Goal: Task Accomplishment & Management: Use online tool/utility

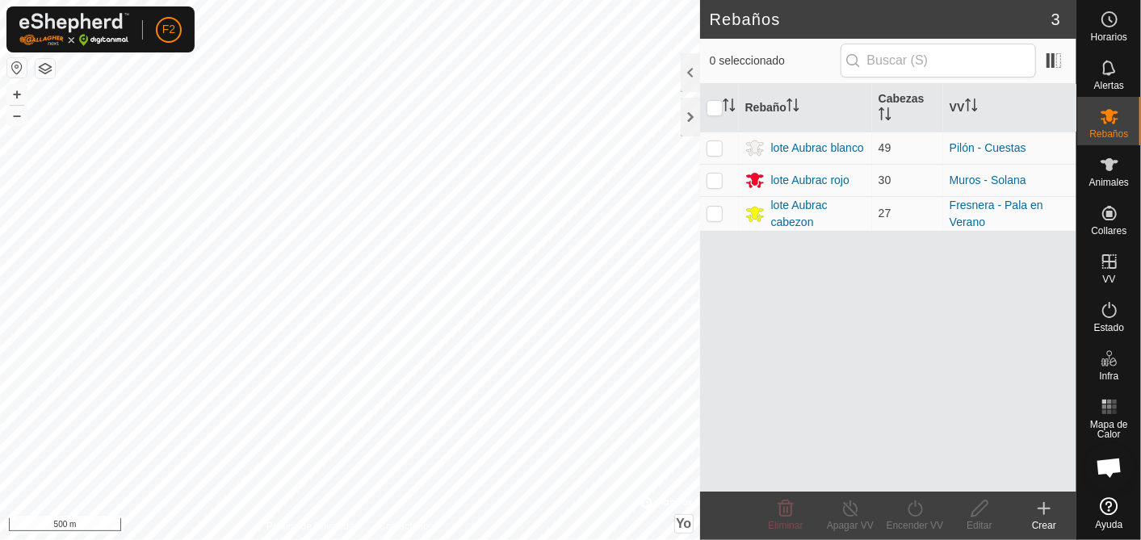
click at [15, 69] on button "button" at bounding box center [16, 67] width 19 height 19
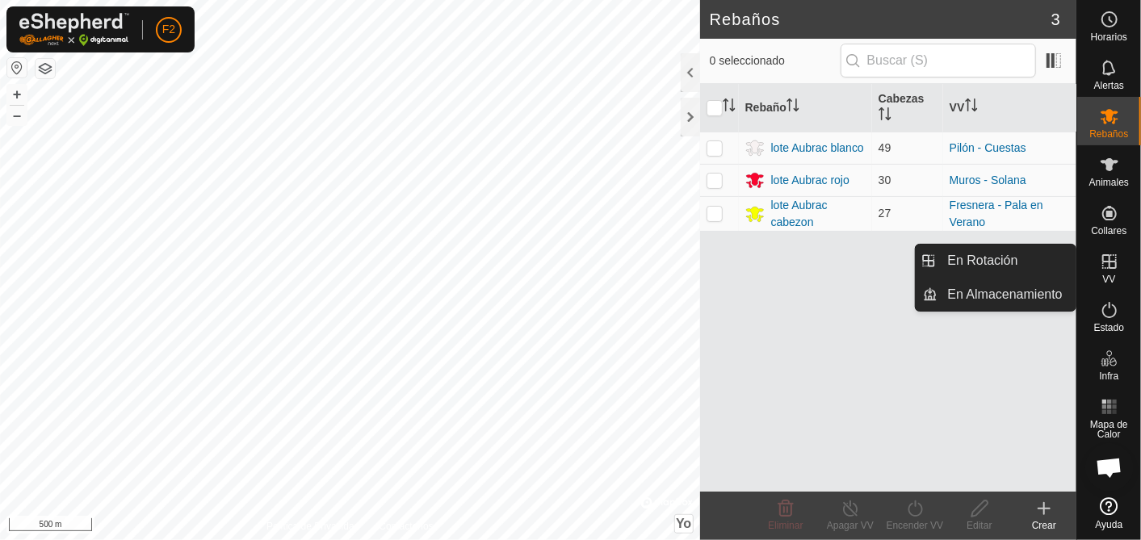
click at [1107, 258] on icon at bounding box center [1109, 261] width 19 height 19
click at [999, 291] on link "En Almacenamiento" at bounding box center [1008, 295] width 138 height 32
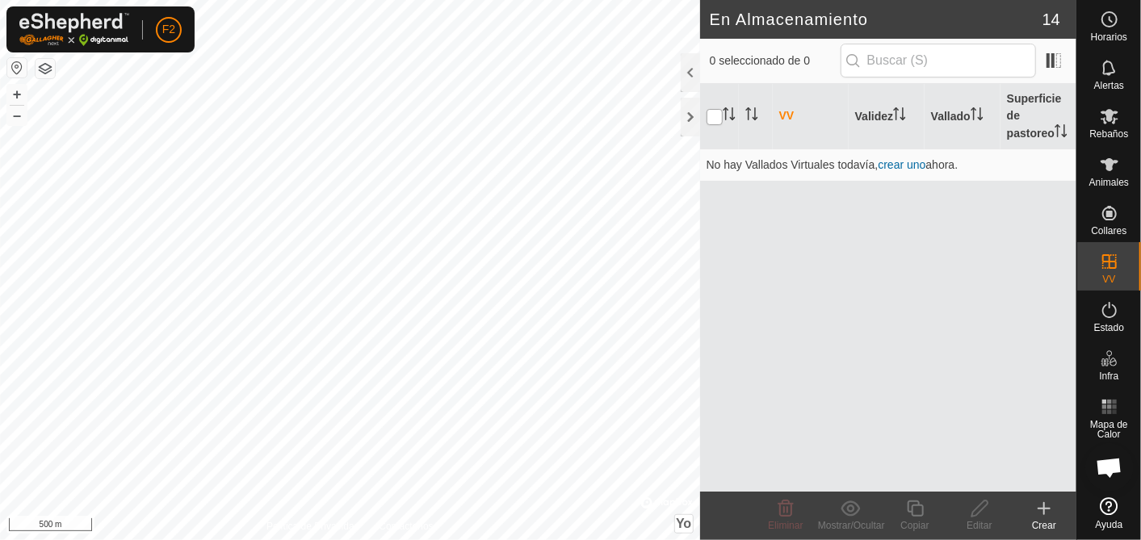
click at [716, 120] on input "checkbox" at bounding box center [715, 117] width 16 height 16
checkbox input "true"
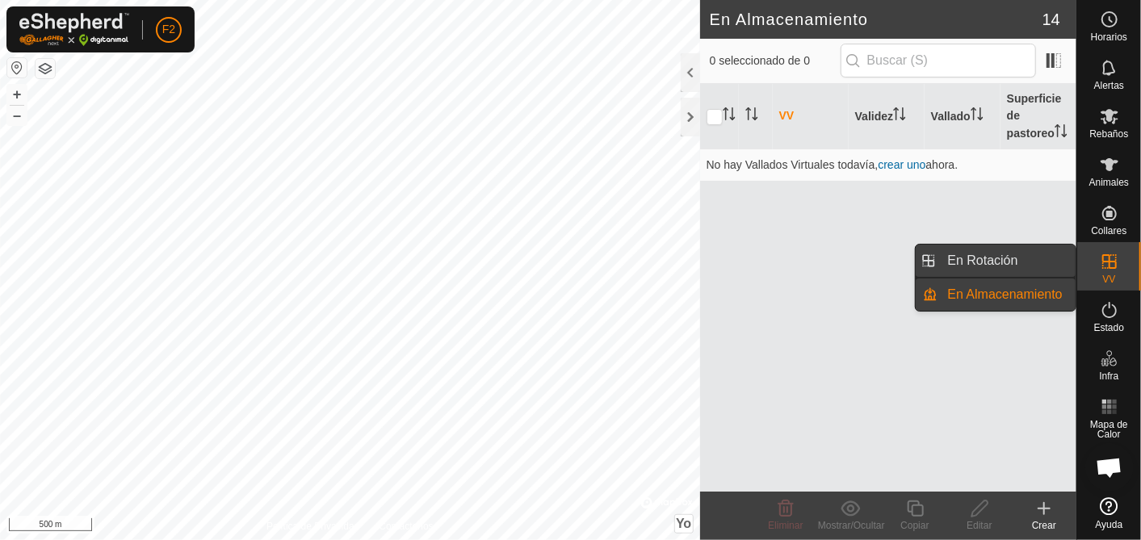
click at [1008, 261] on link "En Rotación" at bounding box center [1008, 261] width 138 height 32
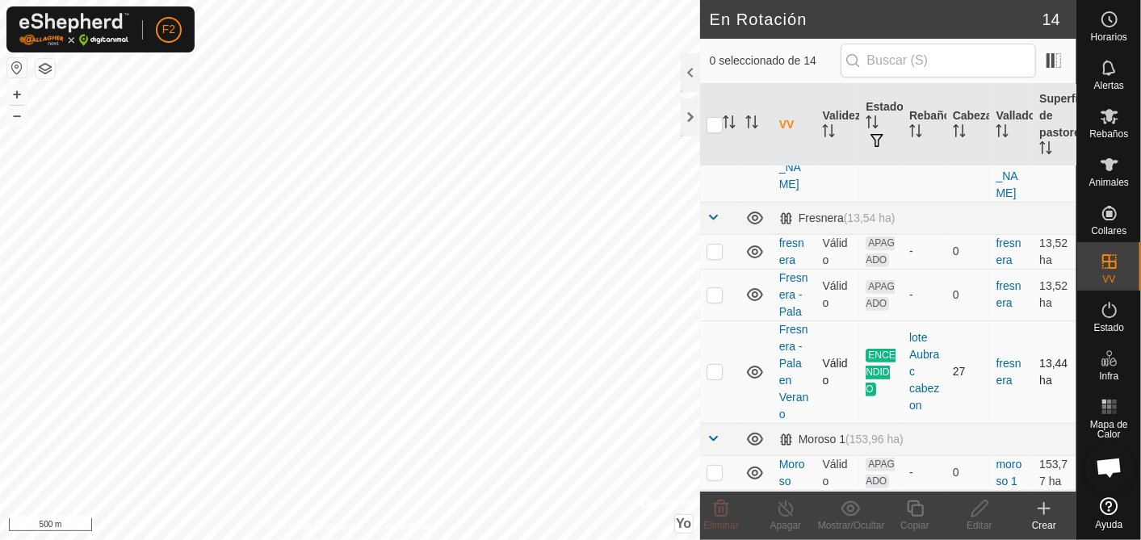
scroll to position [250, 0]
click at [716, 289] on p-checkbox at bounding box center [715, 295] width 16 height 13
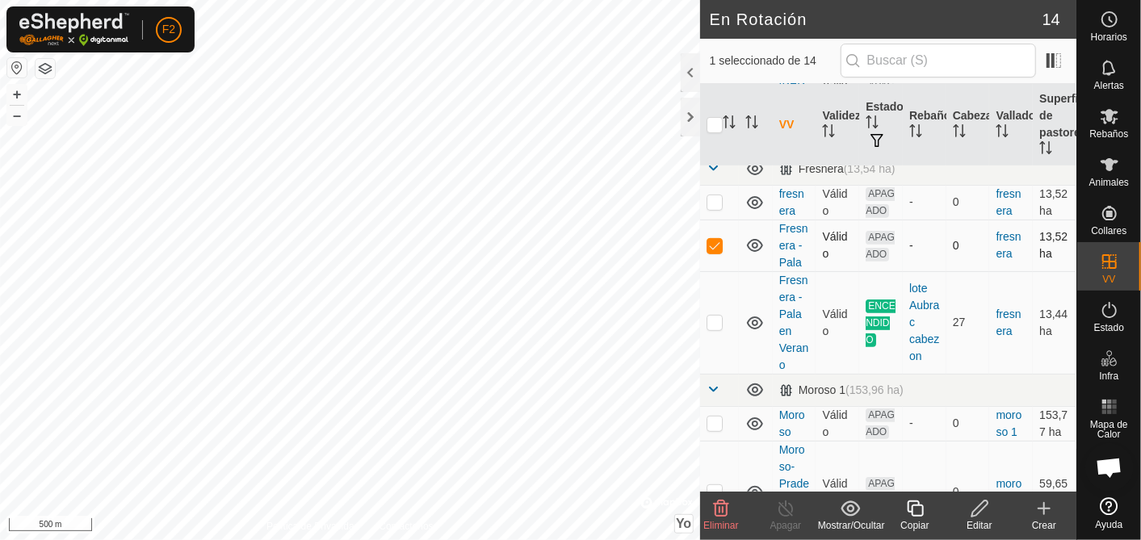
scroll to position [340, 0]
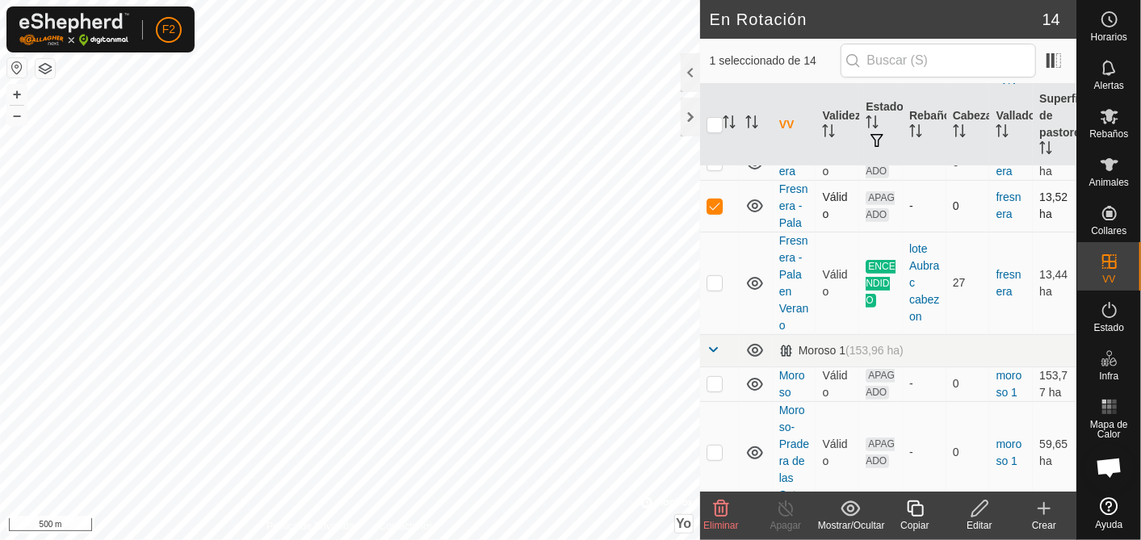
click at [716, 200] on p-checkbox at bounding box center [715, 206] width 16 height 13
checkbox input "false"
click at [1044, 511] on icon at bounding box center [1044, 508] width 0 height 11
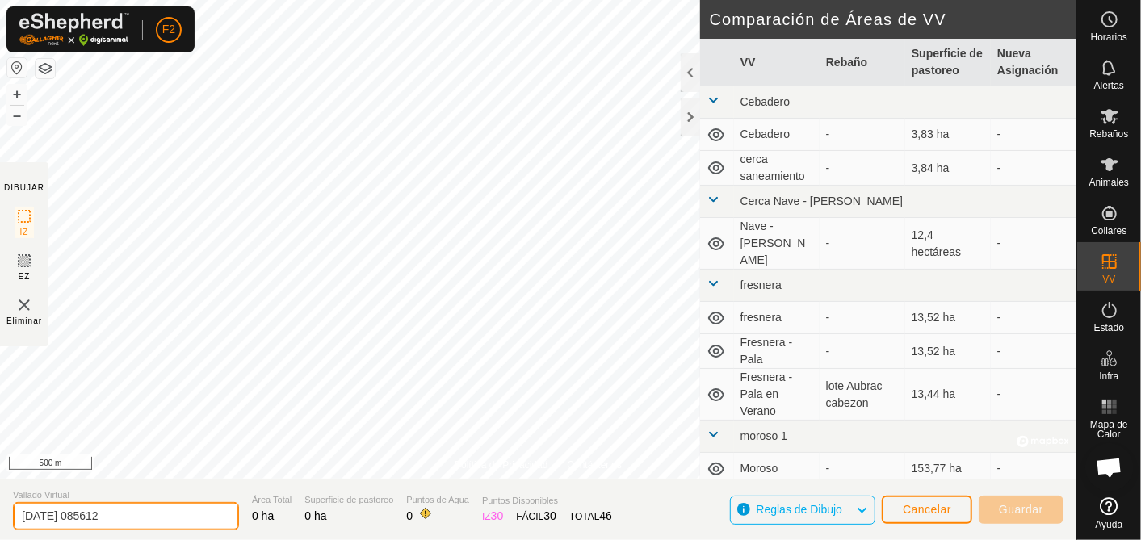
click at [138, 506] on input "2025-09-10 085612" at bounding box center [126, 516] width 226 height 28
type input "2"
type input "fresnera - pala [PERSON_NAME]"
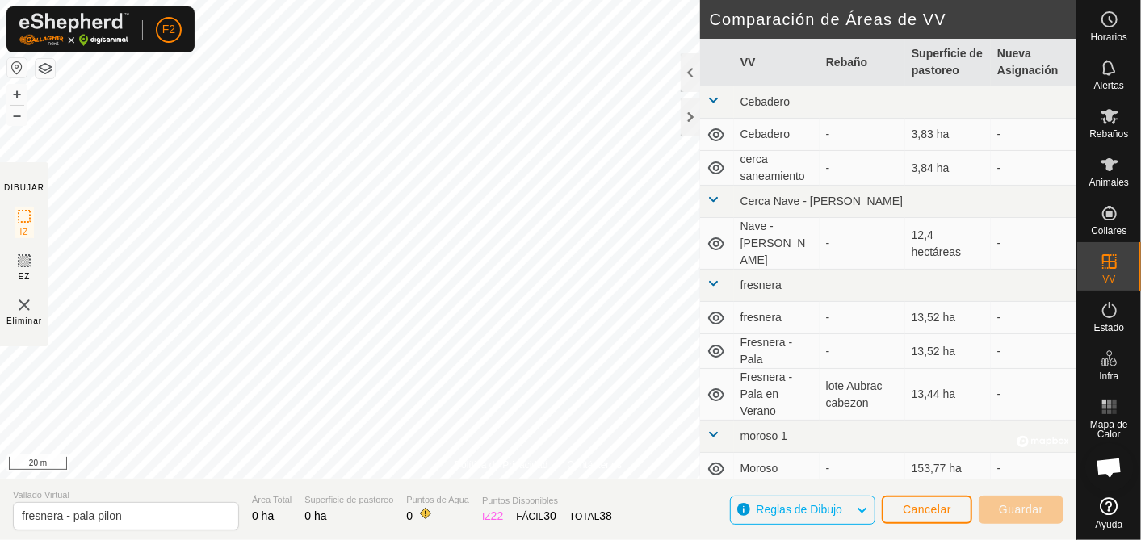
click at [497, 0] on html "F2 Horarios Alertas Rebaños Animales Collares VV Estado Infra Mapa de Calor Ayu…" at bounding box center [570, 270] width 1141 height 540
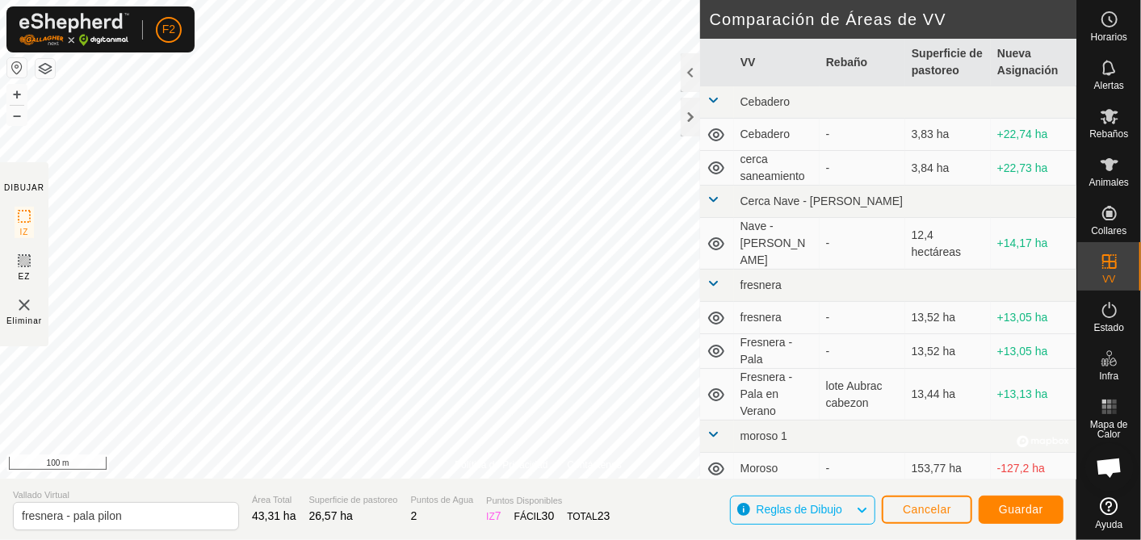
click at [1, 249] on div "Política de Privacidad Contáctenos + – ⇧ Yo © Mapbox , © OpenStreetMap , Improv…" at bounding box center [538, 270] width 1077 height 540
click at [703, 464] on div "Política de Privacidad Contáctenos + – ⇧ Yo © Mapbox , © OpenStreetMap , Improv…" at bounding box center [538, 270] width 1077 height 540
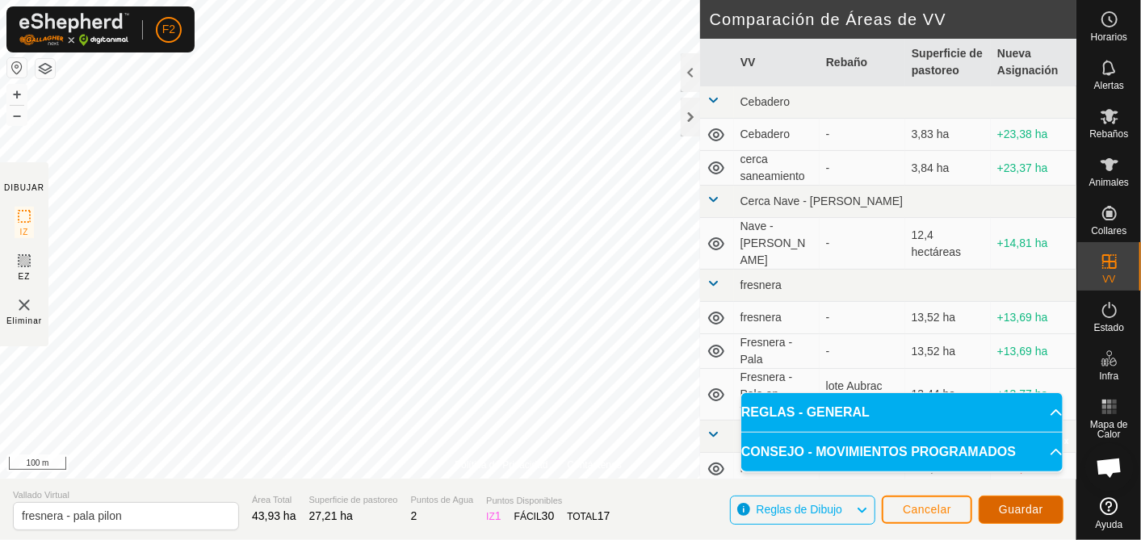
click at [1044, 510] on button "Guardar" at bounding box center [1021, 510] width 85 height 28
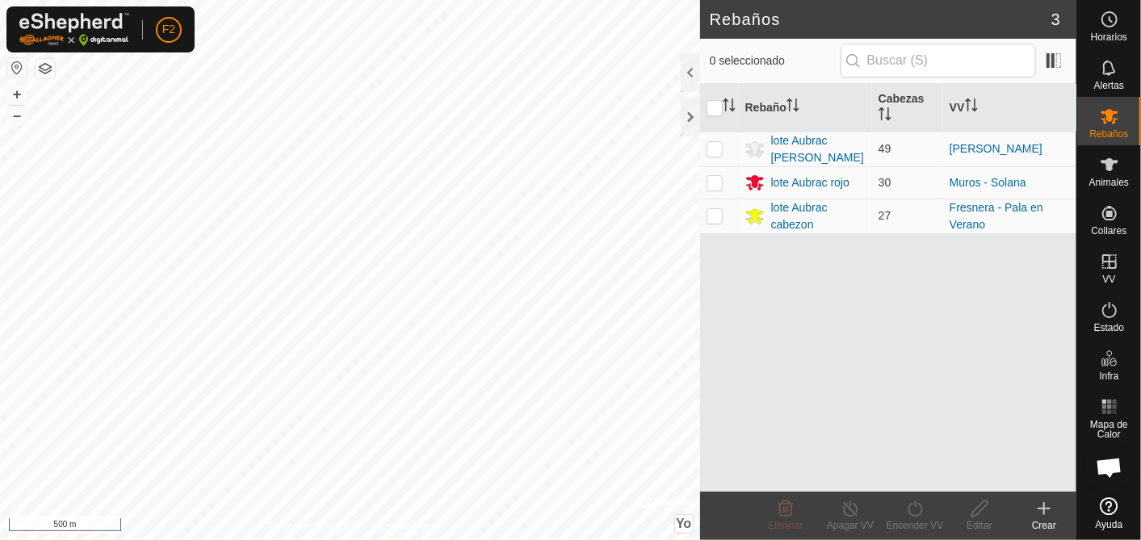
click at [21, 69] on button "button" at bounding box center [16, 67] width 19 height 19
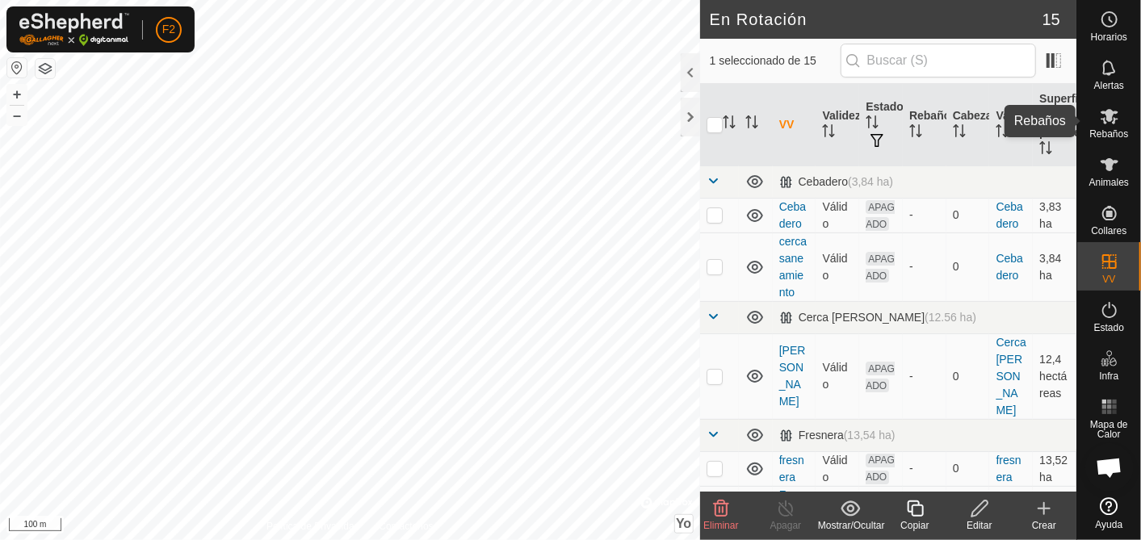
drag, startPoint x: 1108, startPoint y: 128, endPoint x: 1090, endPoint y: 158, distance: 35.9
click at [1108, 127] on es-mob-svg-icon at bounding box center [1109, 116] width 29 height 26
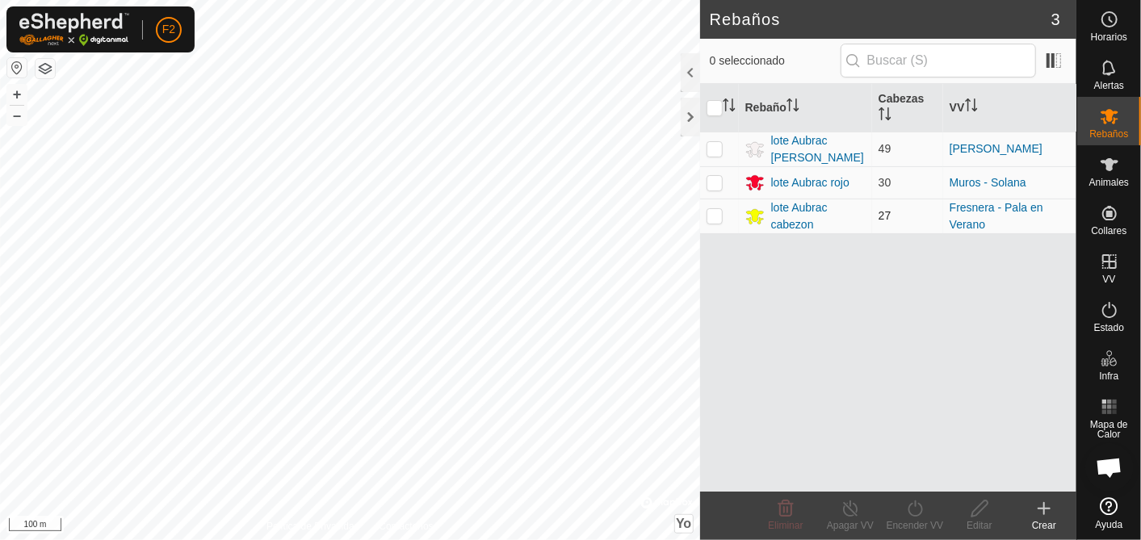
click at [717, 216] on p-checkbox at bounding box center [715, 215] width 16 height 13
checkbox input "true"
click at [914, 516] on icon at bounding box center [915, 509] width 15 height 16
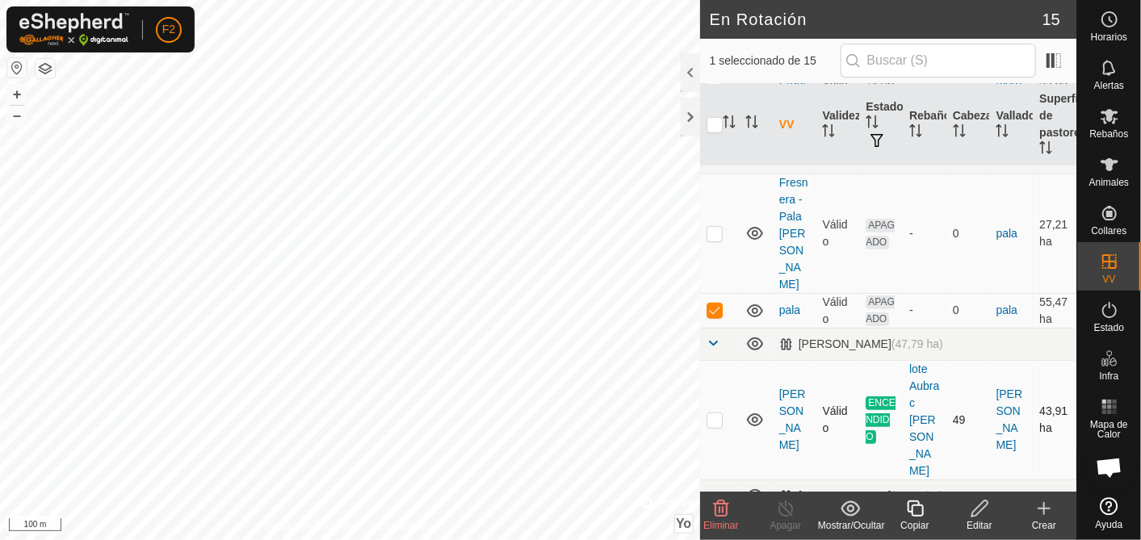
scroll to position [628, 0]
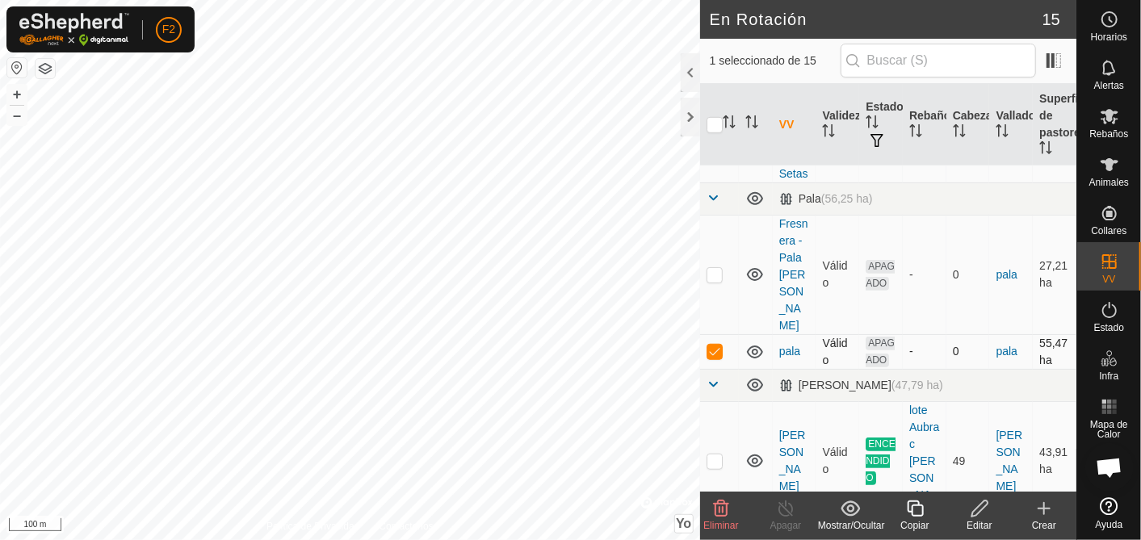
click at [720, 345] on p-checkbox at bounding box center [715, 351] width 16 height 13
checkbox input "false"
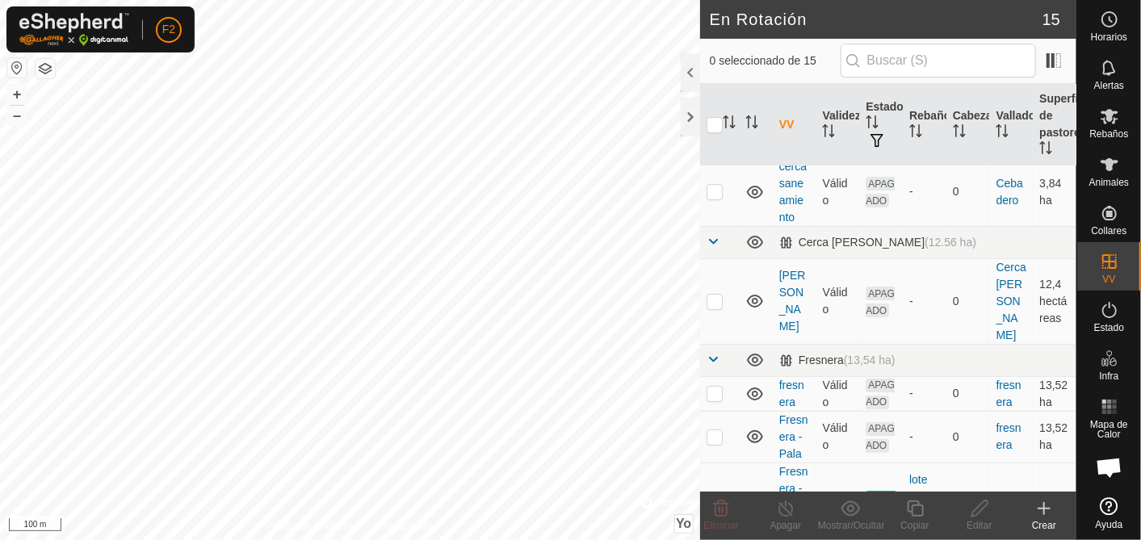
scroll to position [0, 0]
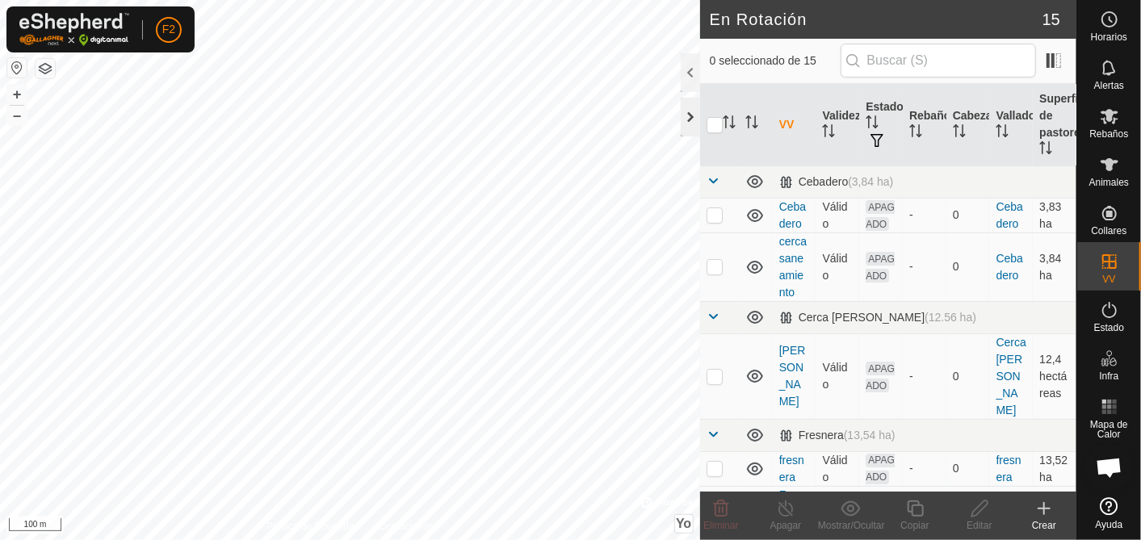
click at [690, 106] on div at bounding box center [690, 117] width 19 height 39
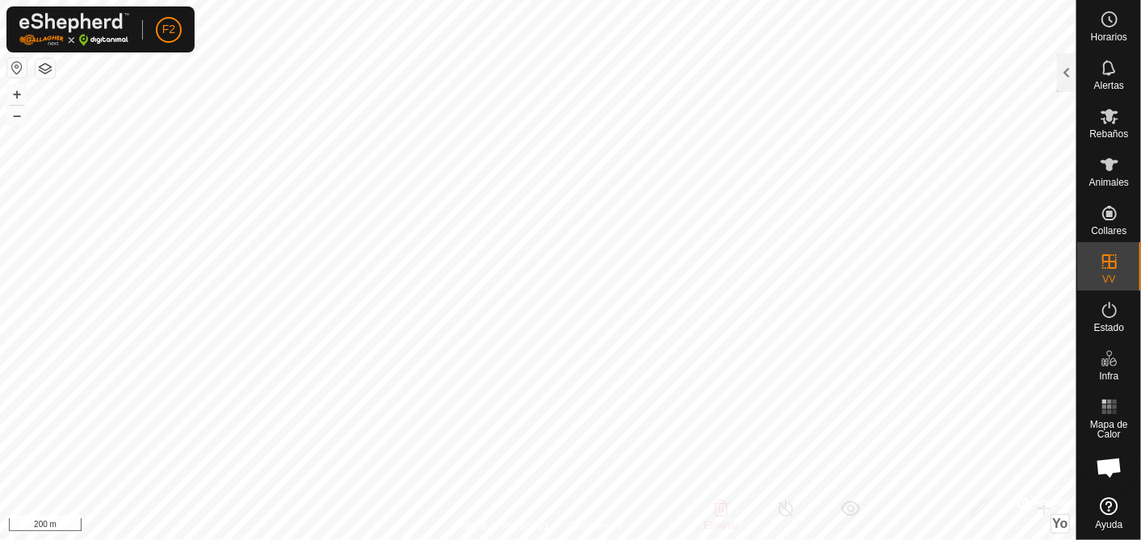
checkbox input "false"
checkbox input "true"
checkbox input "false"
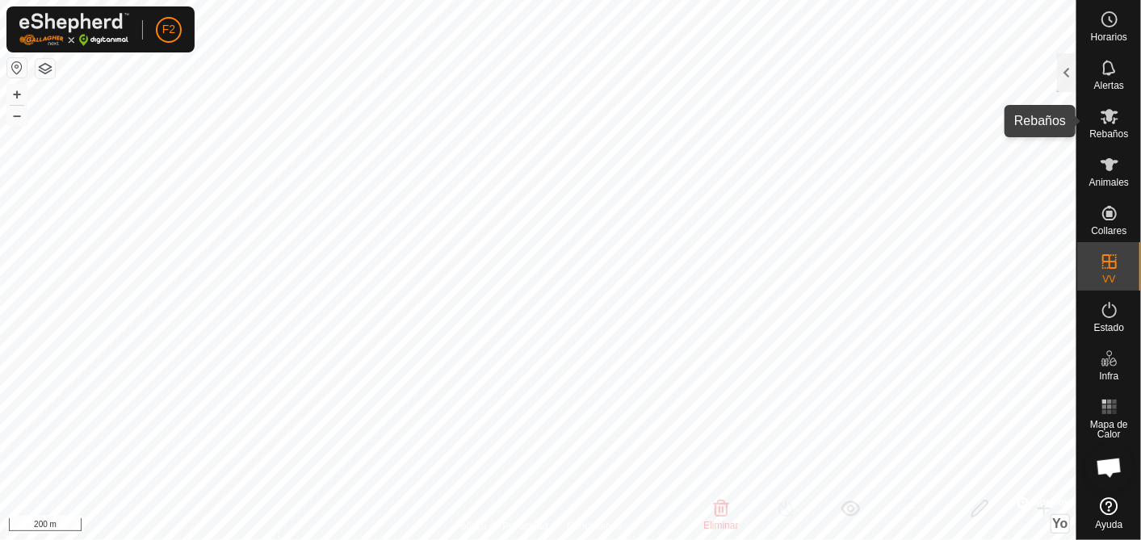
click at [1112, 129] on span "Rebaños" at bounding box center [1109, 134] width 39 height 10
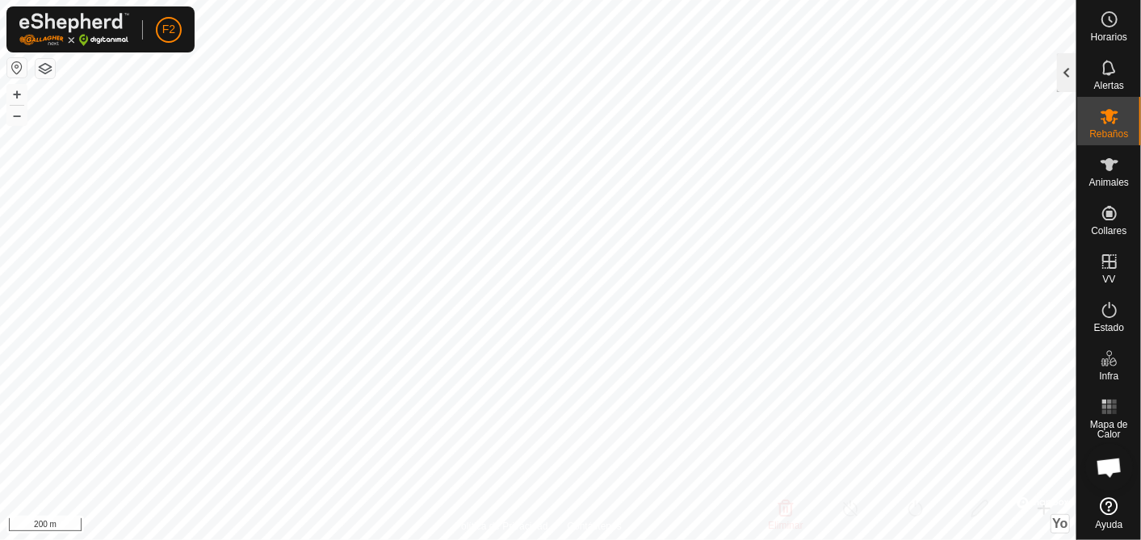
click at [1068, 60] on div at bounding box center [1066, 72] width 19 height 39
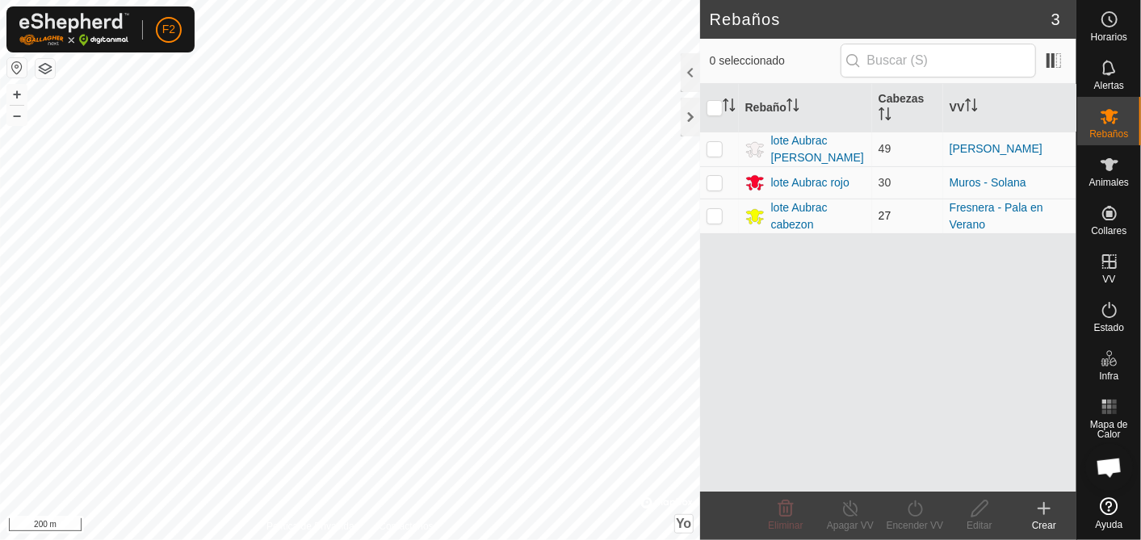
click at [715, 212] on p-checkbox at bounding box center [715, 215] width 16 height 13
checkbox input "true"
click at [914, 510] on icon at bounding box center [915, 508] width 20 height 19
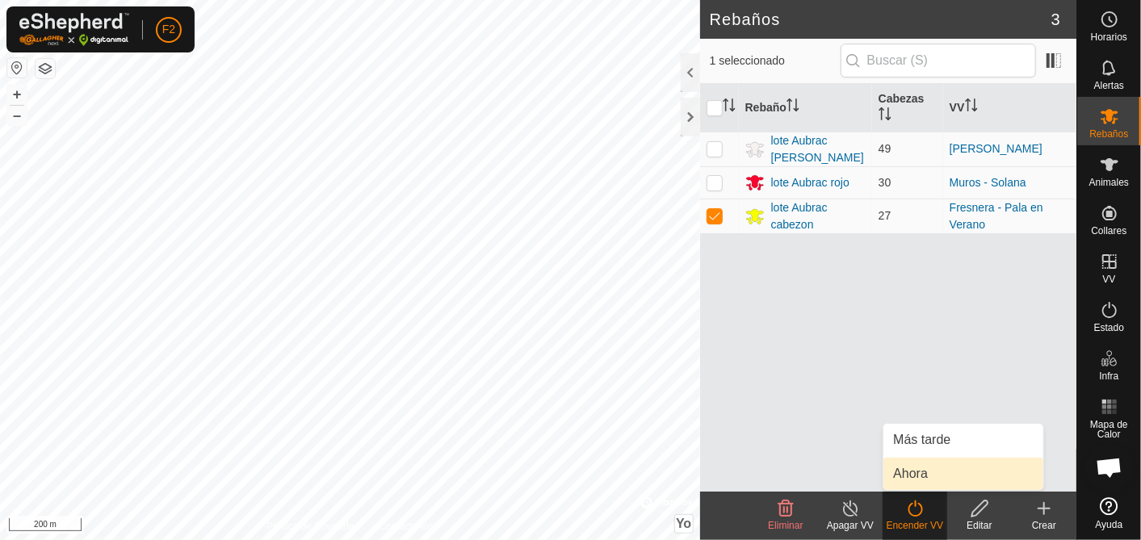
click at [926, 477] on link "Ahora" at bounding box center [964, 474] width 160 height 32
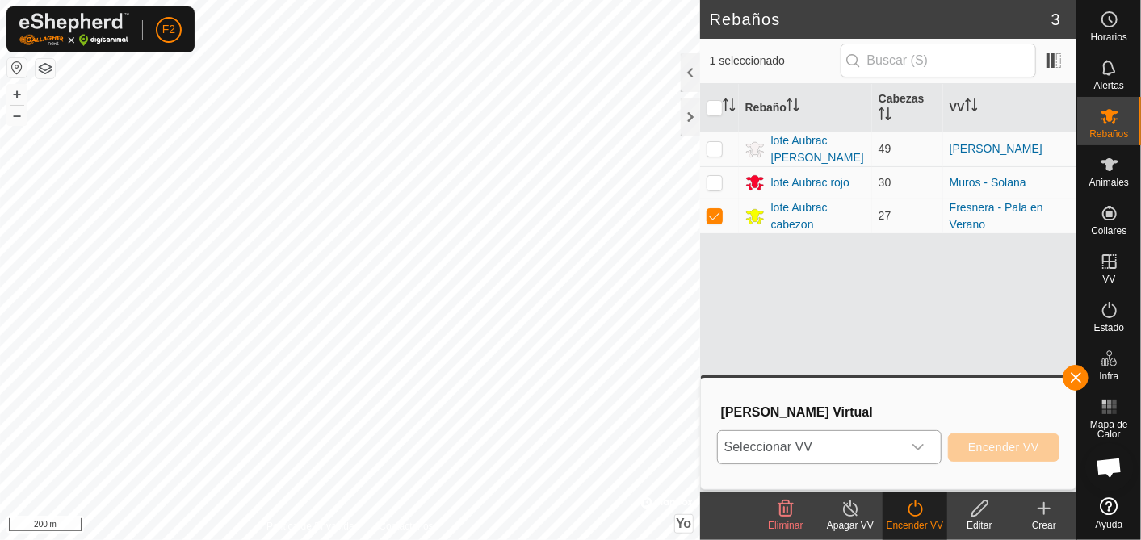
click at [919, 443] on icon "Disparador desplegable" at bounding box center [918, 447] width 13 height 13
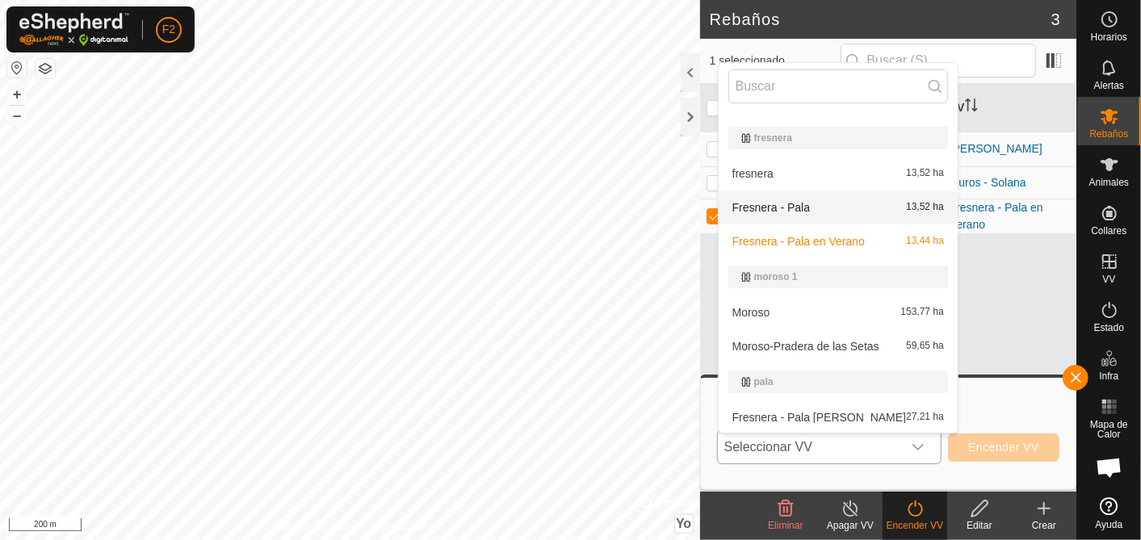
scroll to position [269, 0]
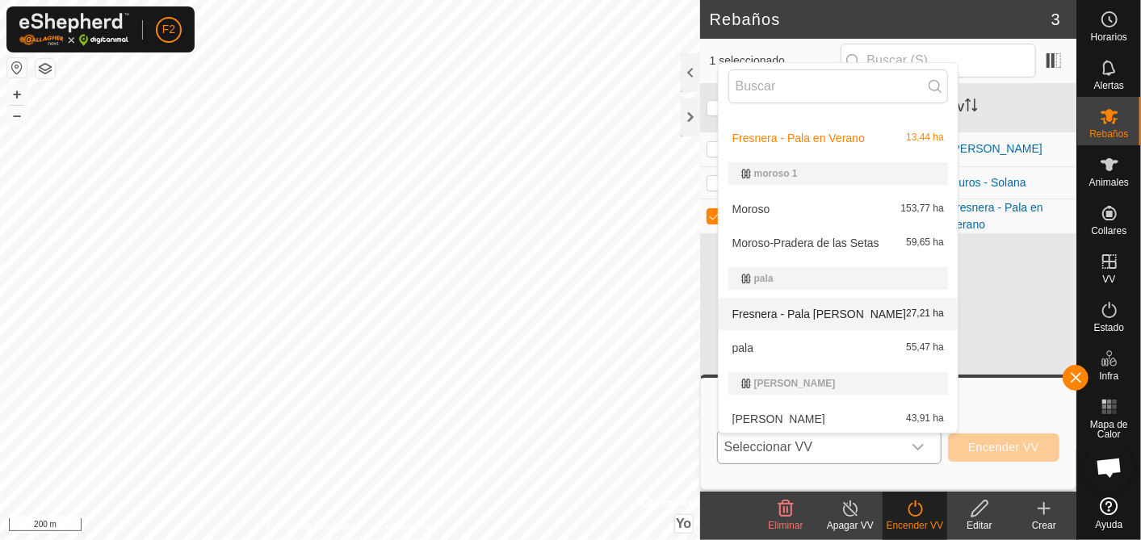
click at [830, 314] on li "Fresnera - Pala [PERSON_NAME] 27,21 ha" at bounding box center [838, 314] width 239 height 32
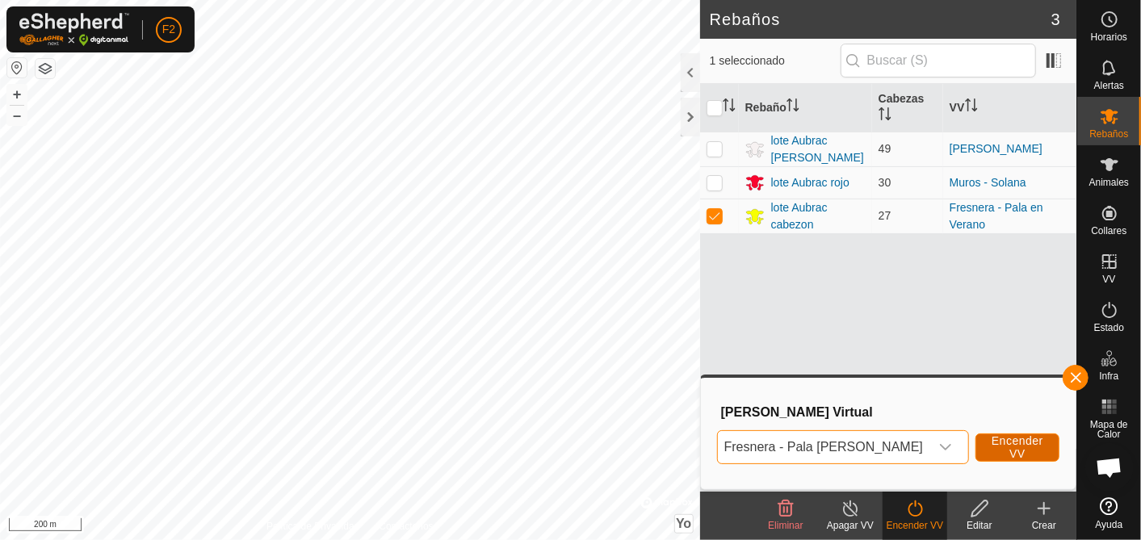
click at [1029, 444] on span "Encender VV" at bounding box center [1018, 448] width 52 height 26
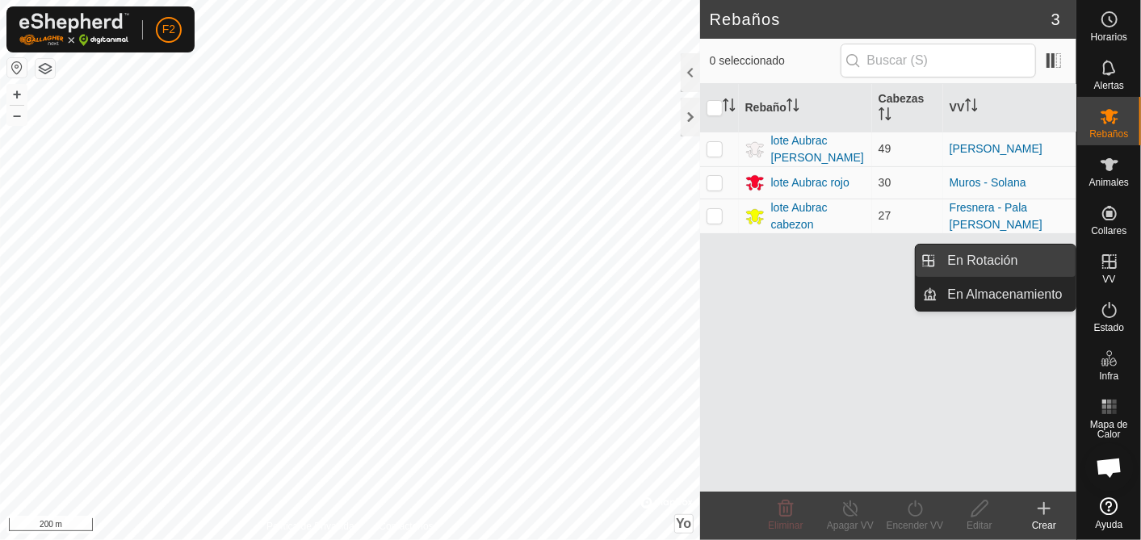
drag, startPoint x: 1029, startPoint y: 258, endPoint x: 1053, endPoint y: 252, distance: 25.1
click at [1029, 258] on link "En Rotación" at bounding box center [1008, 261] width 138 height 32
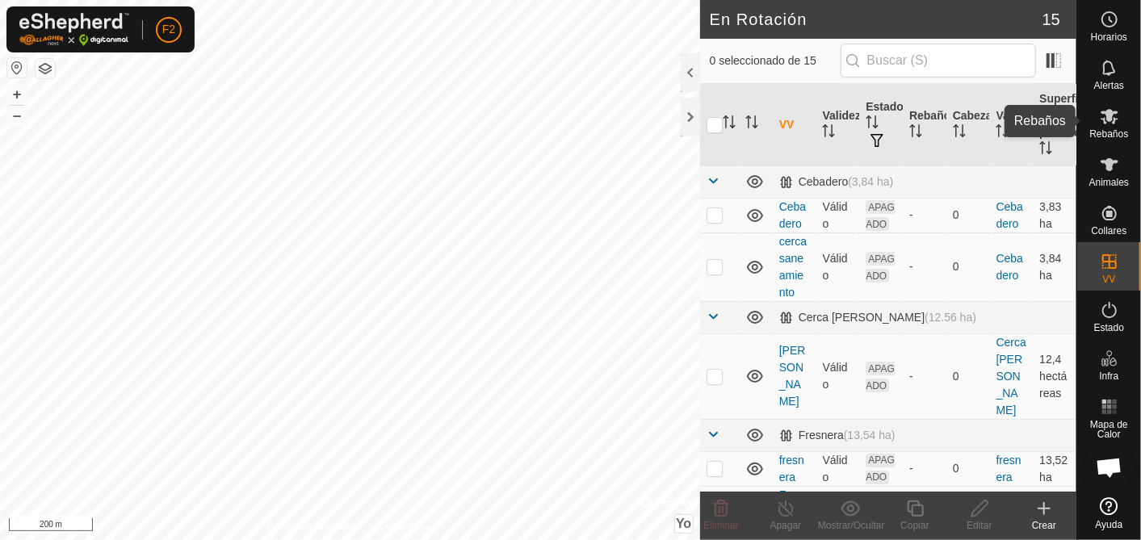
click at [1113, 118] on icon at bounding box center [1109, 116] width 19 height 19
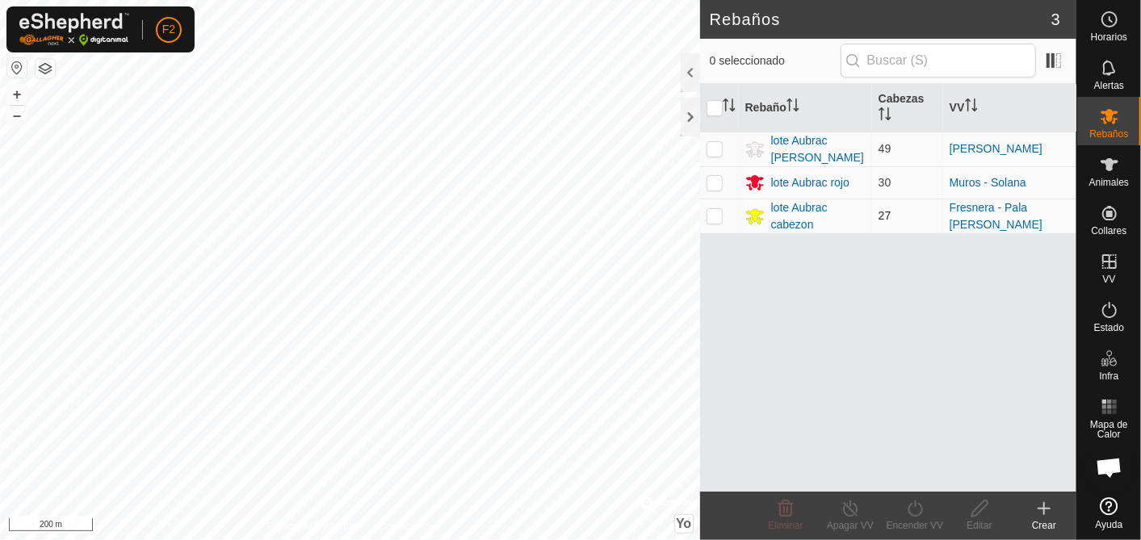
click at [710, 215] on p-checkbox at bounding box center [715, 215] width 16 height 13
click at [854, 519] on div "Apagar VV" at bounding box center [850, 526] width 65 height 15
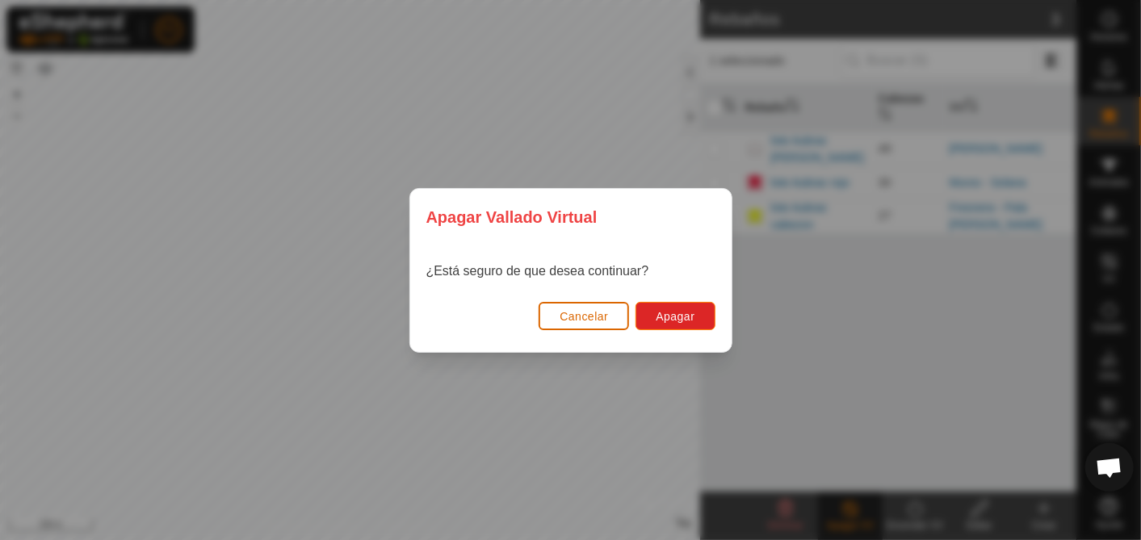
click at [593, 316] on span "Cancelar" at bounding box center [584, 316] width 48 height 13
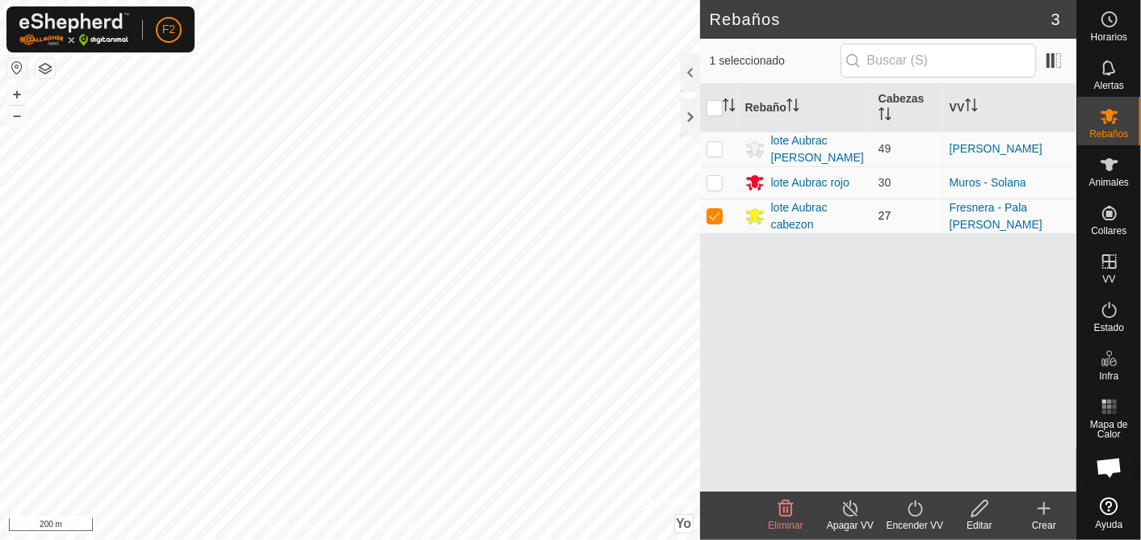
click at [718, 209] on p-checkbox at bounding box center [715, 215] width 16 height 13
checkbox input "false"
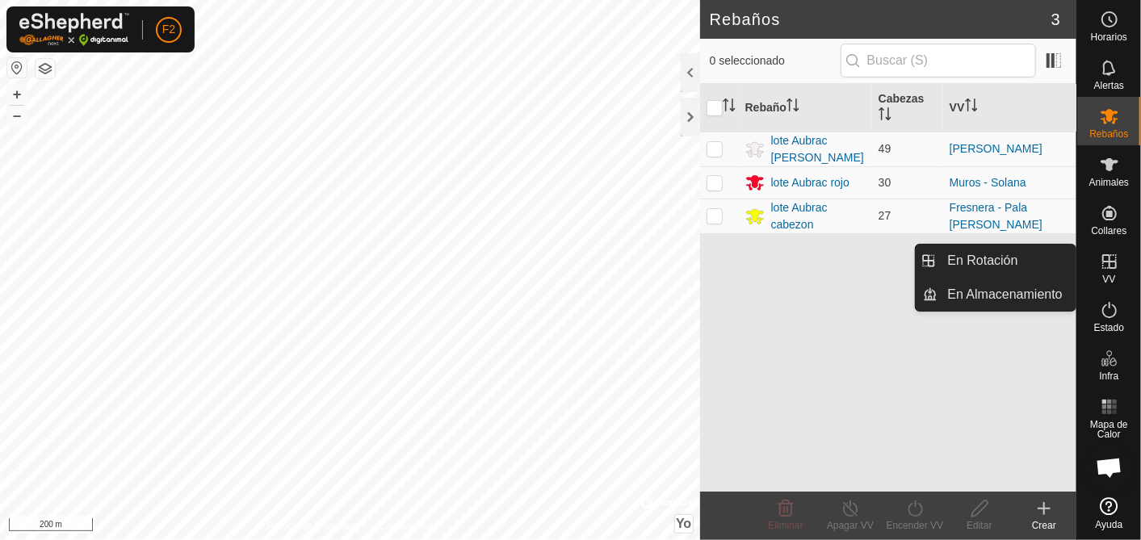
drag, startPoint x: 1045, startPoint y: 255, endPoint x: 1080, endPoint y: 280, distance: 42.8
click at [1045, 255] on link "En Rotación" at bounding box center [1008, 261] width 138 height 32
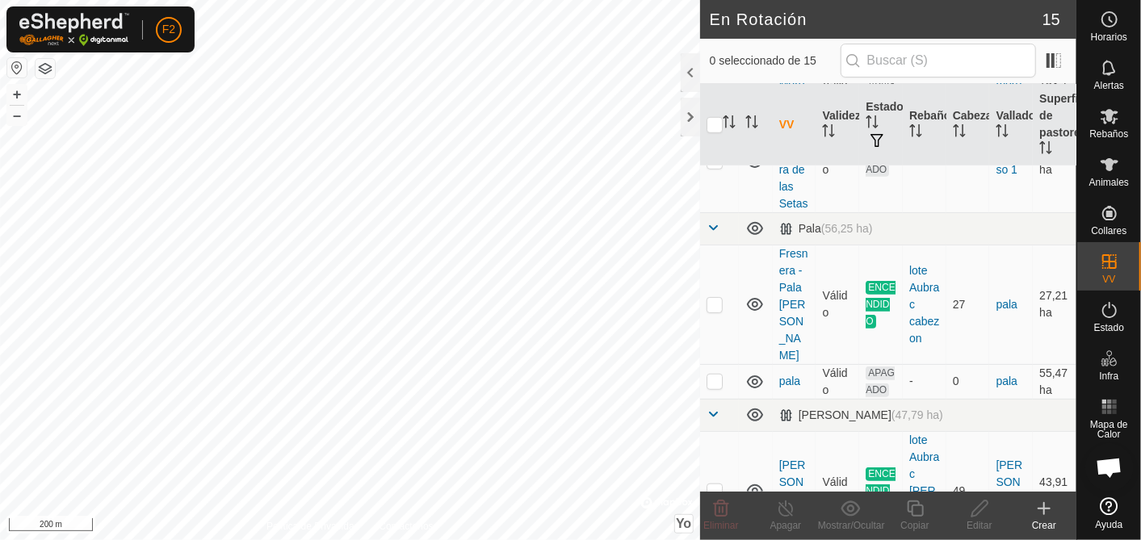
scroll to position [628, 0]
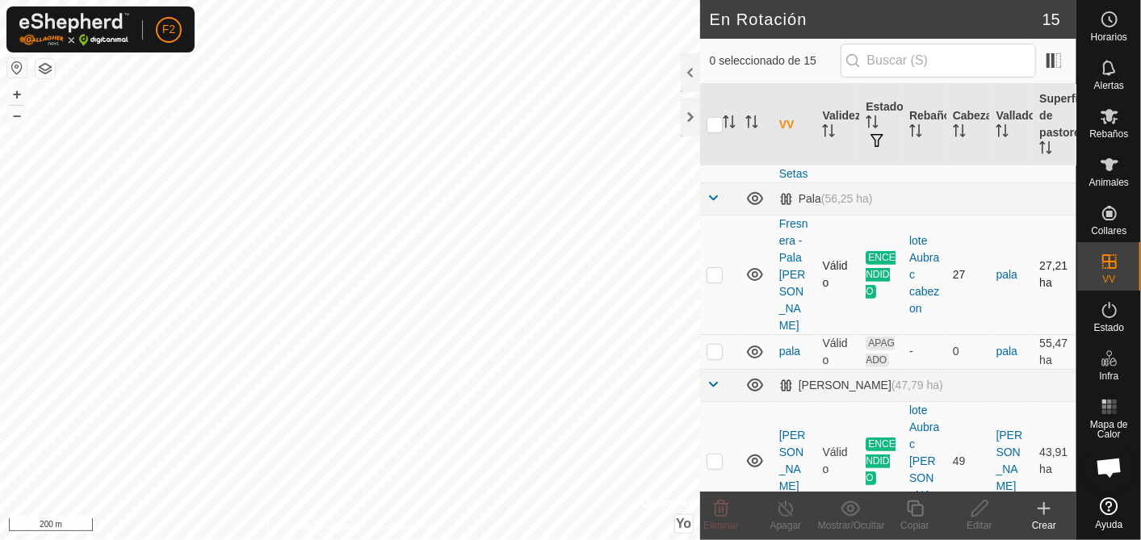
click at [716, 281] on p-checkbox at bounding box center [715, 274] width 16 height 13
click at [712, 281] on p-checkbox at bounding box center [715, 274] width 16 height 13
checkbox input "false"
click at [683, 76] on div at bounding box center [690, 72] width 19 height 39
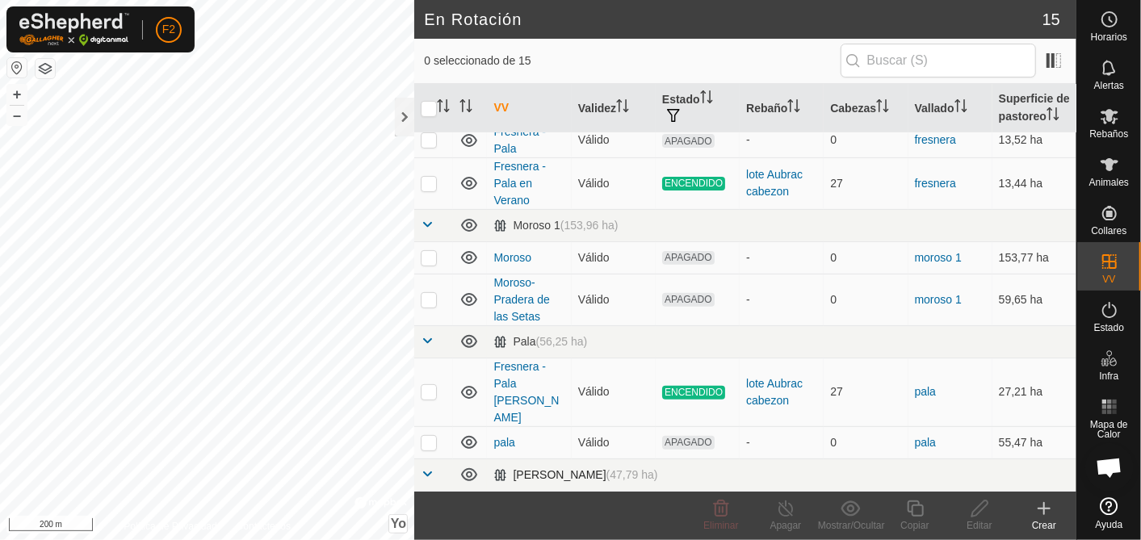
scroll to position [168, 0]
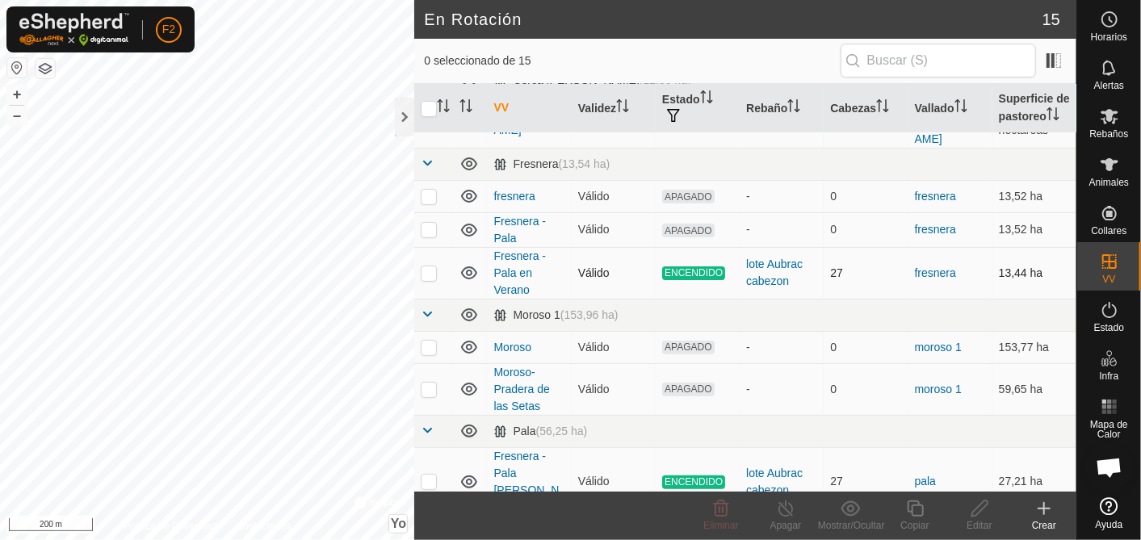
click at [430, 267] on p-checkbox at bounding box center [429, 273] width 16 height 13
checkbox input "true"
click at [788, 512] on icon at bounding box center [786, 508] width 20 height 19
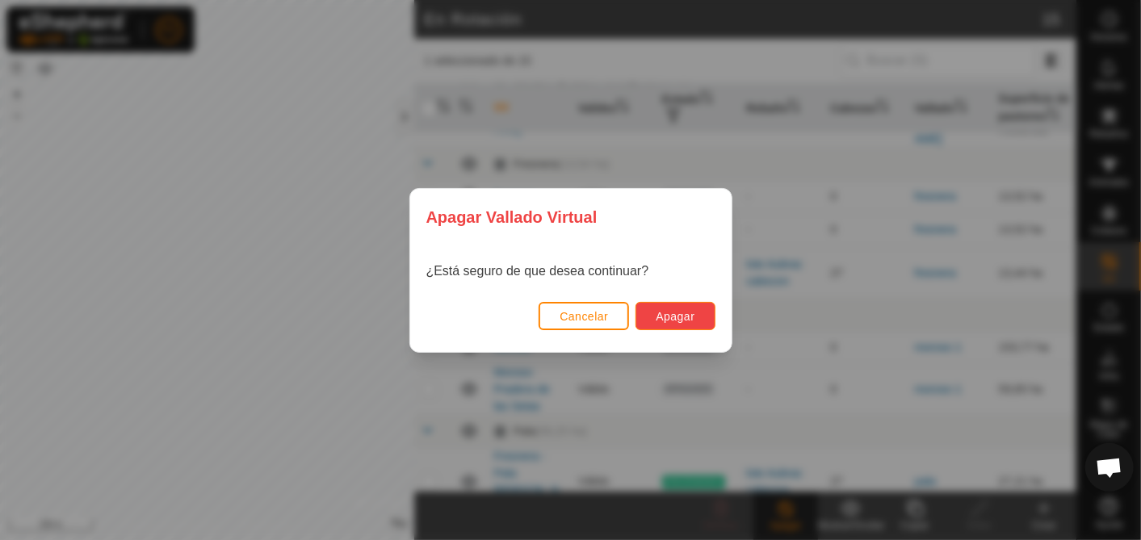
click at [684, 313] on span "Apagar" at bounding box center [675, 316] width 39 height 13
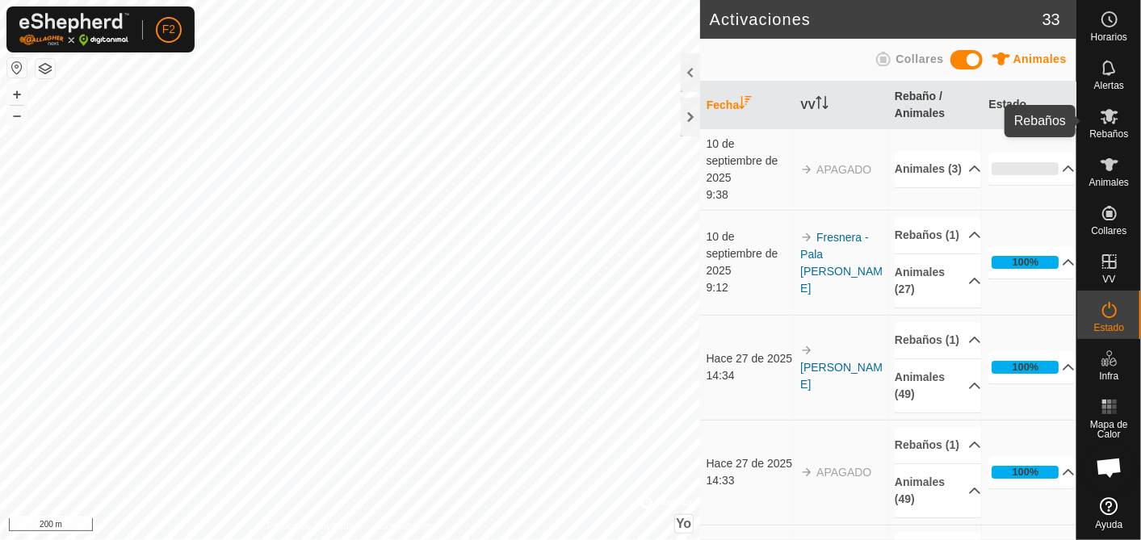
click at [1110, 125] on icon at bounding box center [1109, 116] width 19 height 19
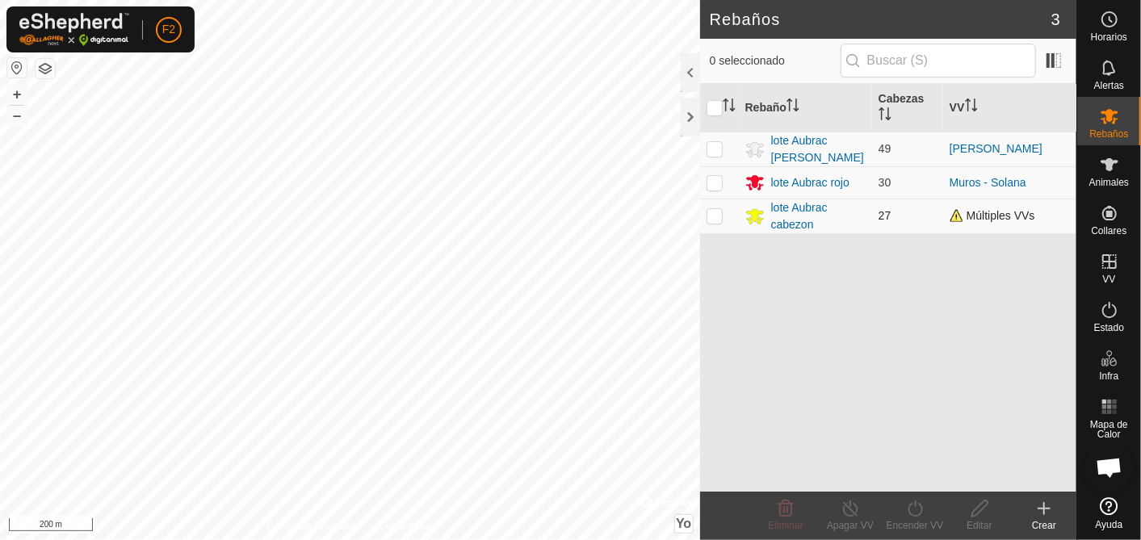
click at [716, 212] on p-checkbox at bounding box center [715, 215] width 16 height 13
click at [715, 209] on p-checkbox at bounding box center [715, 215] width 16 height 13
checkbox input "false"
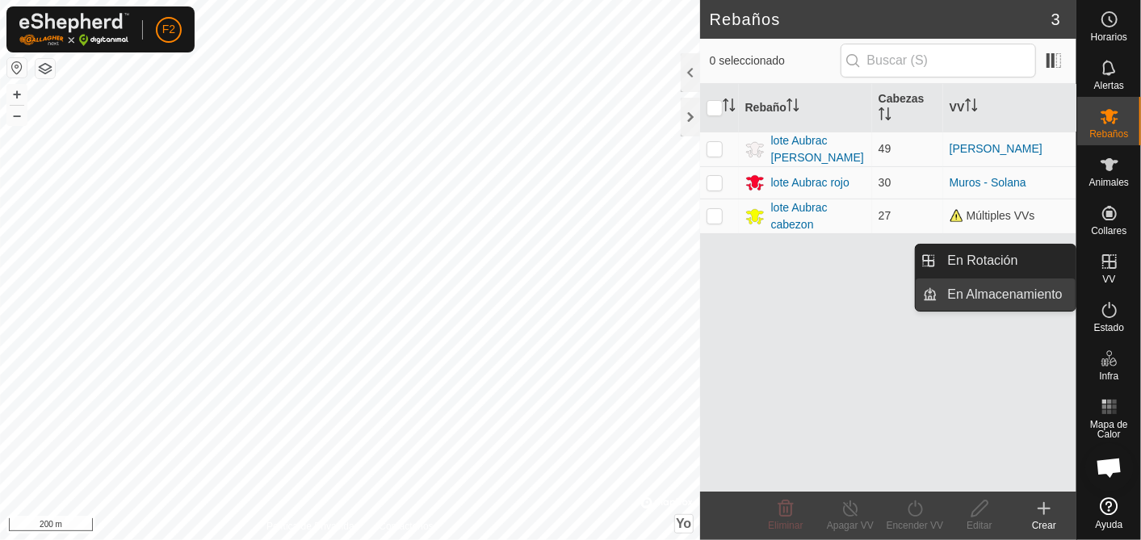
click at [1044, 260] on link "En Rotación" at bounding box center [1008, 261] width 138 height 32
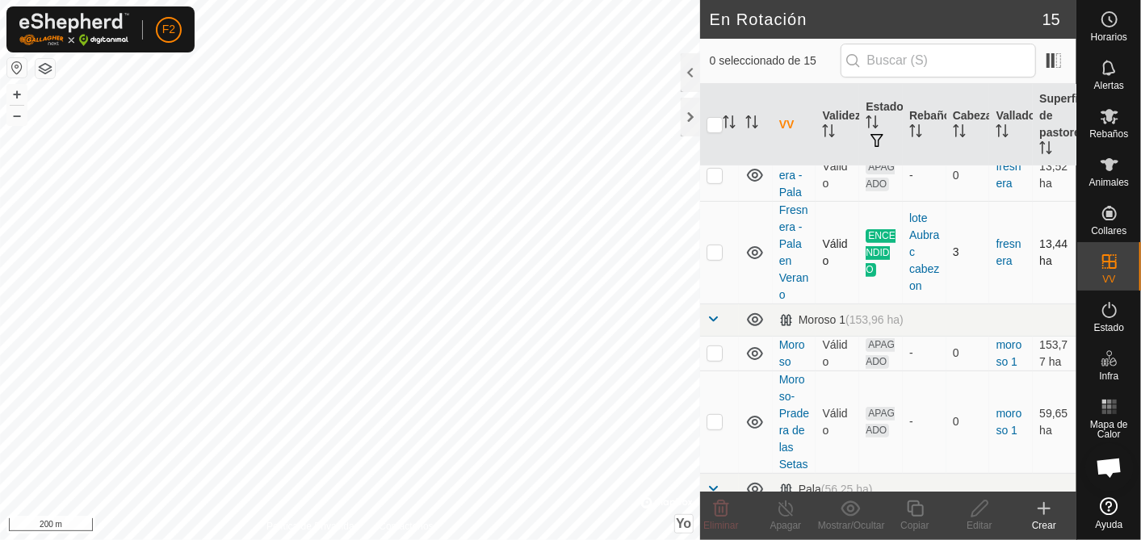
scroll to position [695, 0]
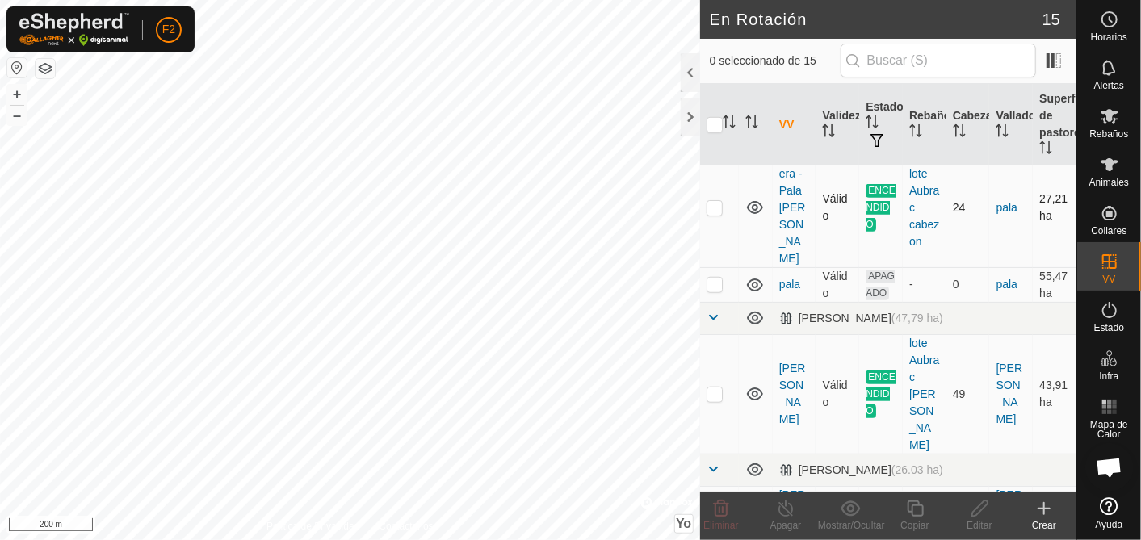
click at [716, 214] on p-checkbox at bounding box center [715, 207] width 16 height 13
click at [709, 214] on p-checkbox at bounding box center [715, 207] width 16 height 13
checkbox input "false"
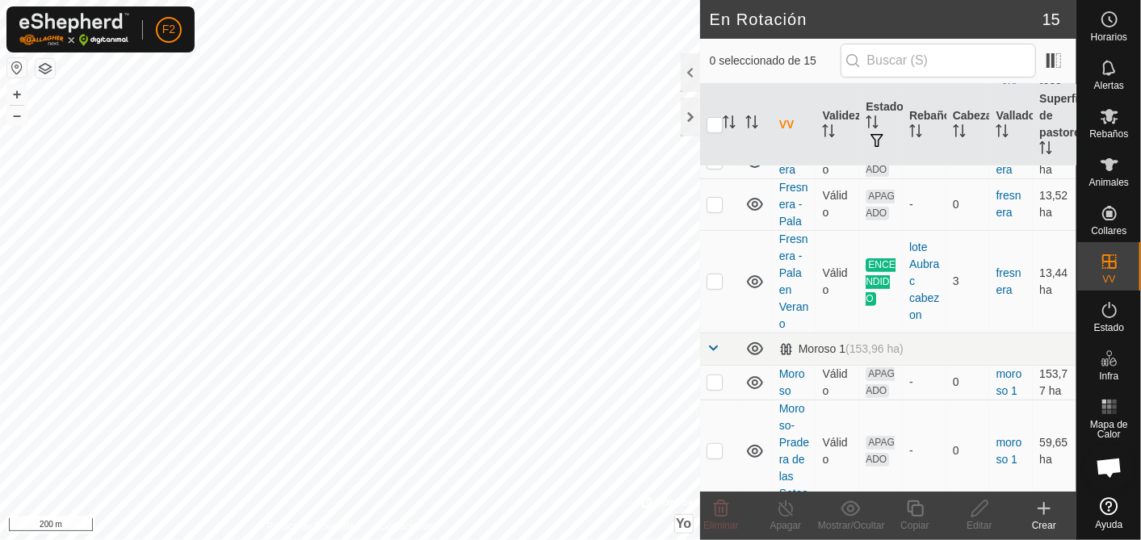
scroll to position [335, 0]
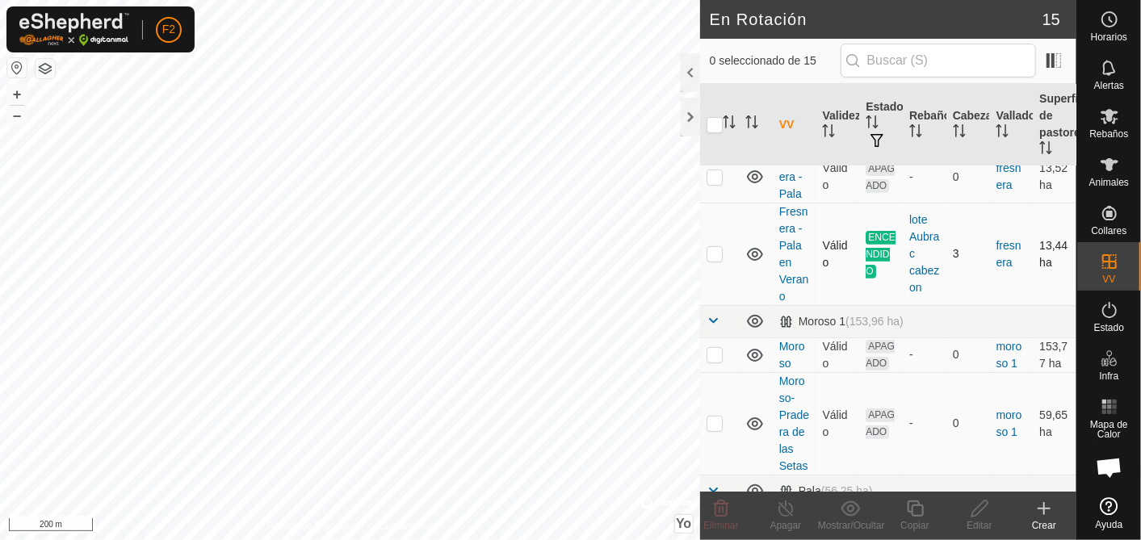
click at [721, 260] on p-checkbox at bounding box center [715, 253] width 16 height 13
checkbox input "false"
click at [1110, 129] on span "Rebaños" at bounding box center [1109, 134] width 39 height 10
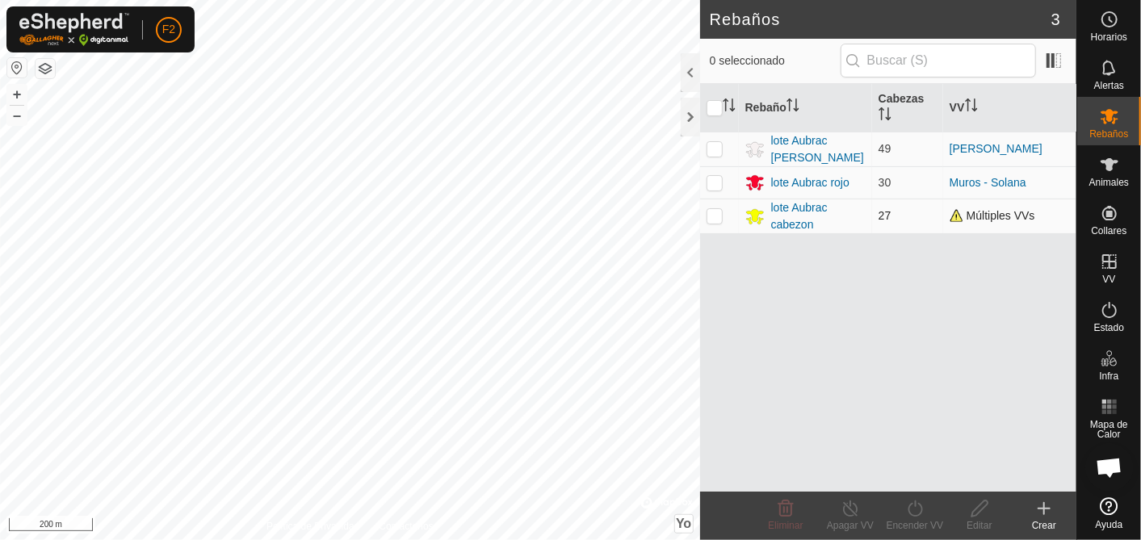
click at [717, 212] on p-checkbox at bounding box center [715, 215] width 16 height 13
checkbox input "true"
click at [917, 513] on icon at bounding box center [915, 508] width 20 height 19
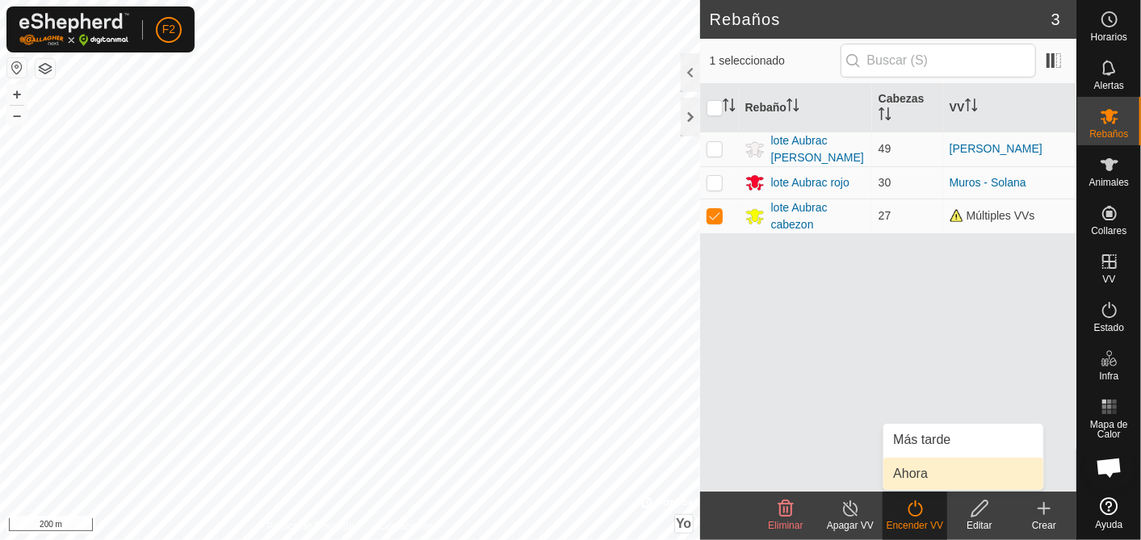
click at [914, 478] on link "Ahora" at bounding box center [964, 474] width 160 height 32
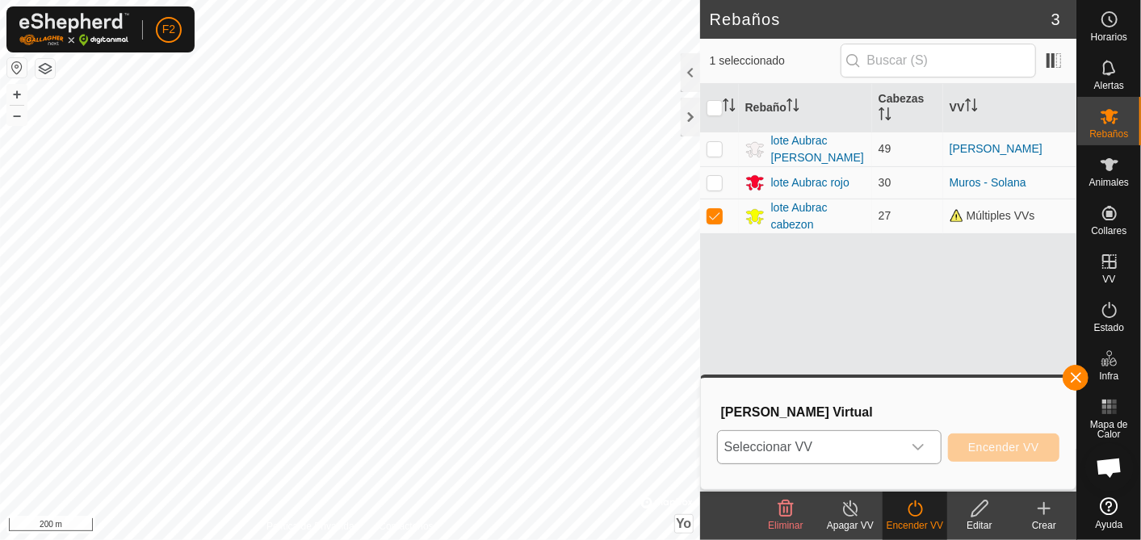
click at [917, 445] on icon "Disparador desplegable" at bounding box center [918, 447] width 11 height 6
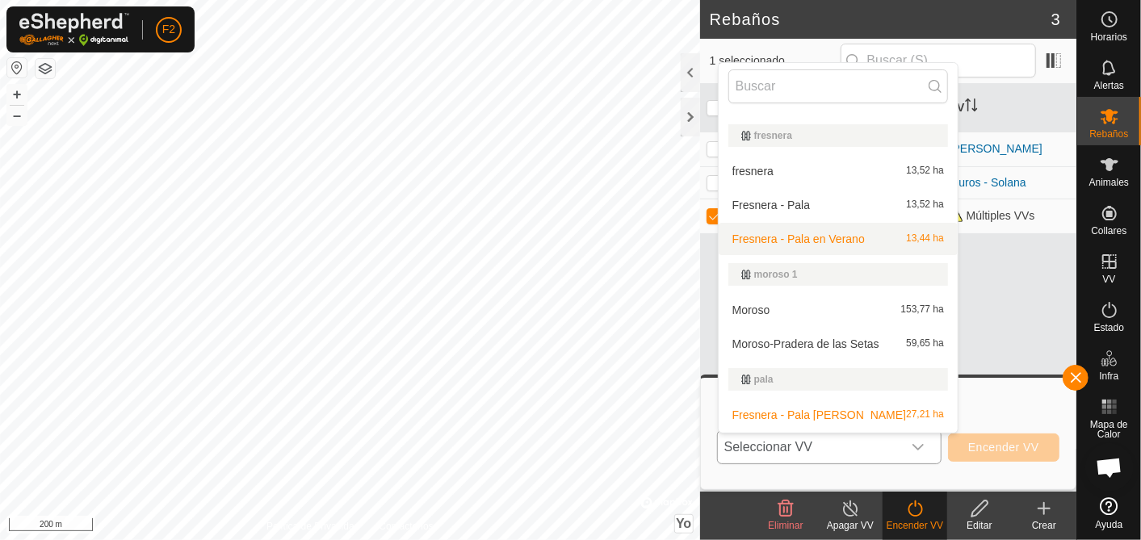
scroll to position [179, 0]
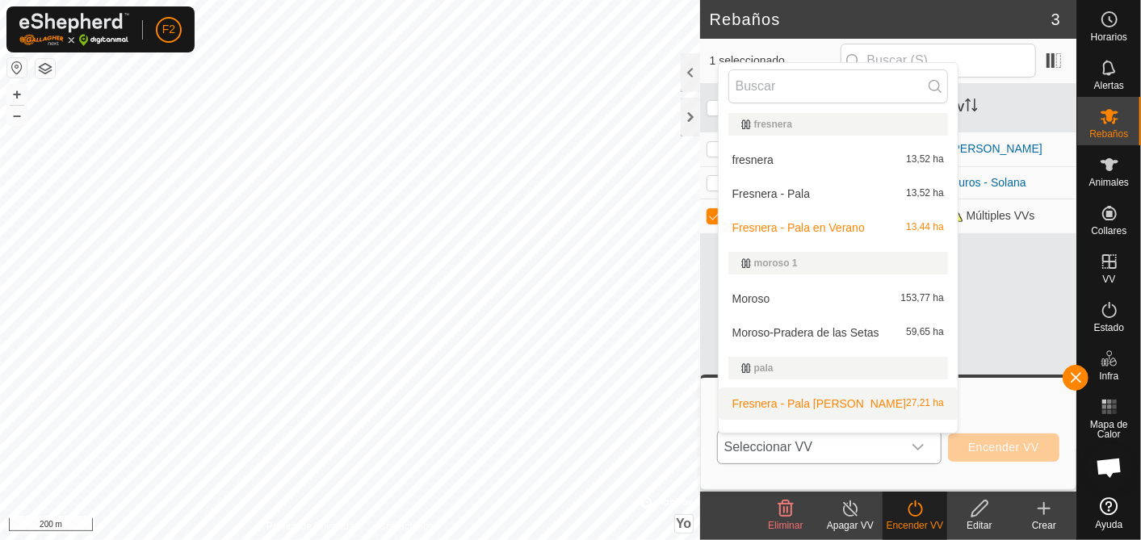
click at [831, 404] on li "Fresnera - Pala [PERSON_NAME] 27,21 ha" at bounding box center [838, 404] width 239 height 32
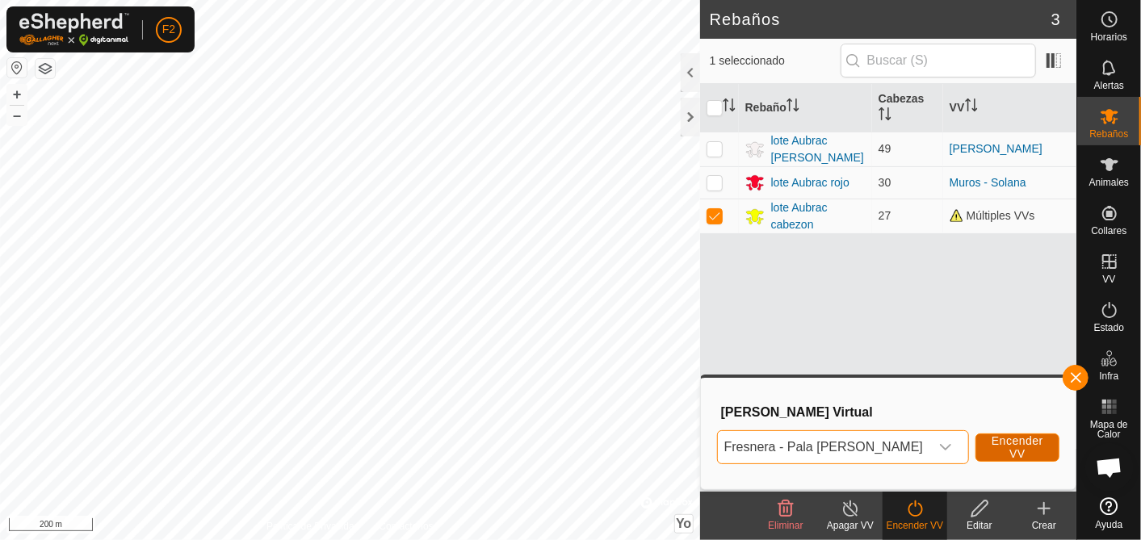
click at [1002, 443] on span "Encender VV" at bounding box center [1018, 448] width 52 height 26
